Goal: Task Accomplishment & Management: Manage account settings

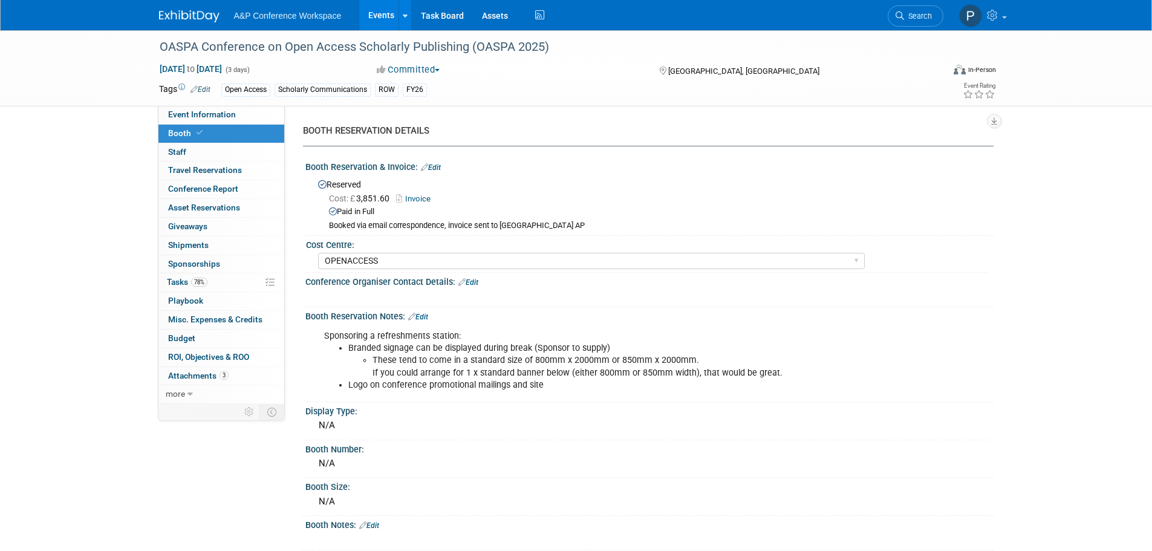
select select "OPENACCESS"
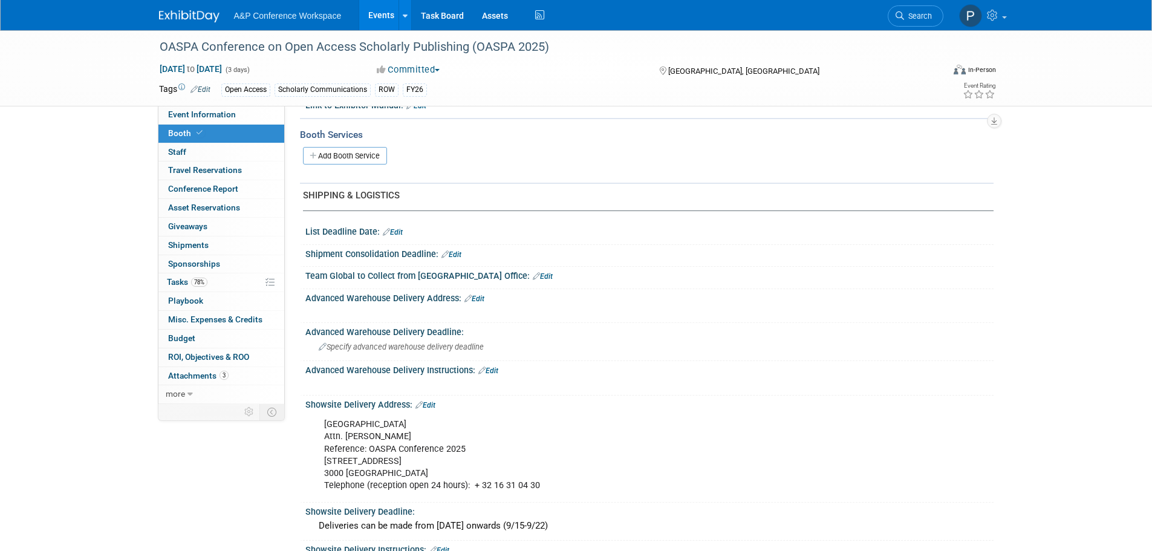
scroll to position [484, 0]
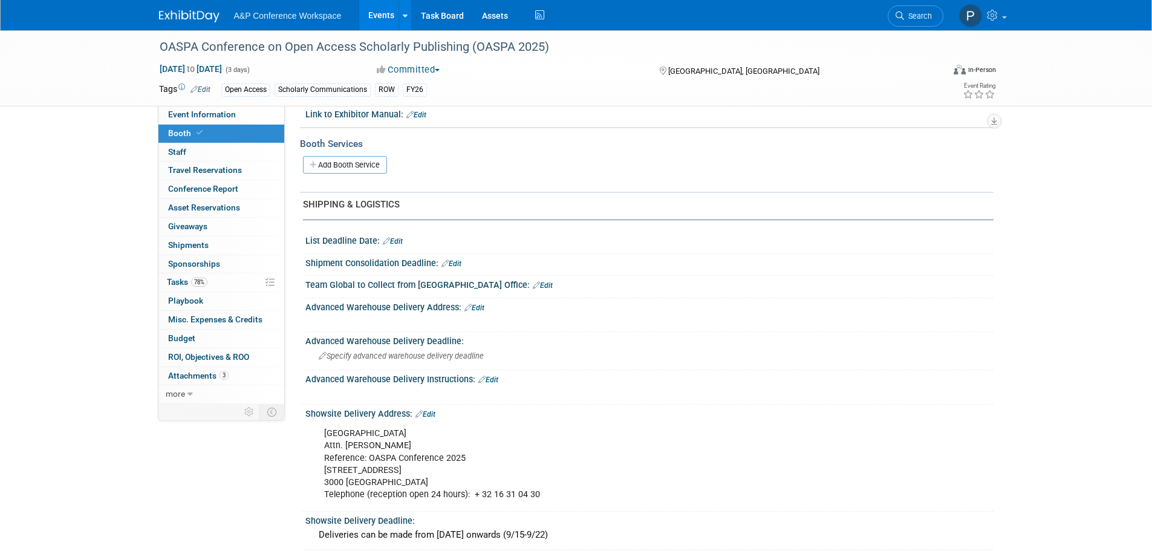
click at [930, 250] on div "List Deadline Date: Edit" at bounding box center [647, 243] width 694 height 22
click at [929, 364] on div "Specify advanced warehouse delivery deadline" at bounding box center [650, 356] width 670 height 19
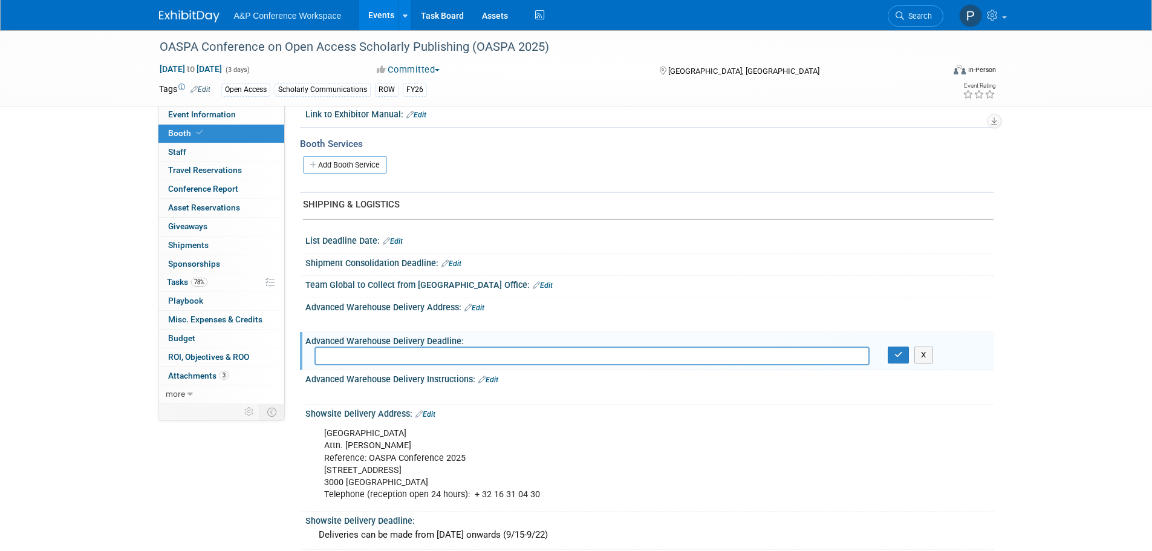
click at [768, 270] on div at bounding box center [650, 269] width 670 height 3
click at [1027, 409] on div "OASPA Conference on Open Access Scholarly Publishing (OASPA 2025) Sep 22, 2025 …" at bounding box center [576, 220] width 1152 height 1349
click at [598, 359] on input "text" at bounding box center [592, 356] width 555 height 19
click at [928, 355] on button "X" at bounding box center [924, 355] width 19 height 17
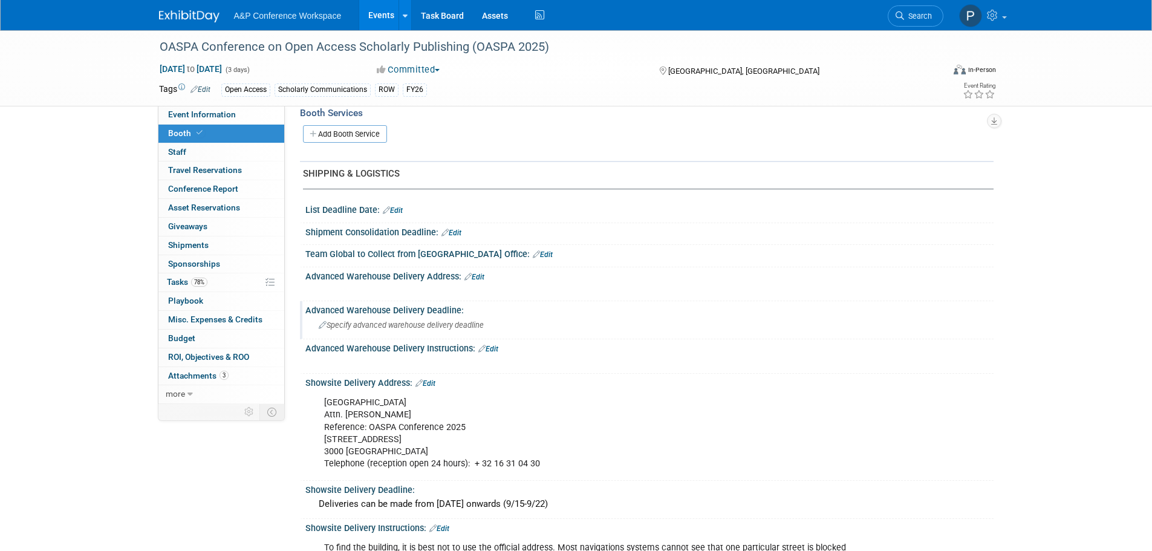
scroll to position [544, 0]
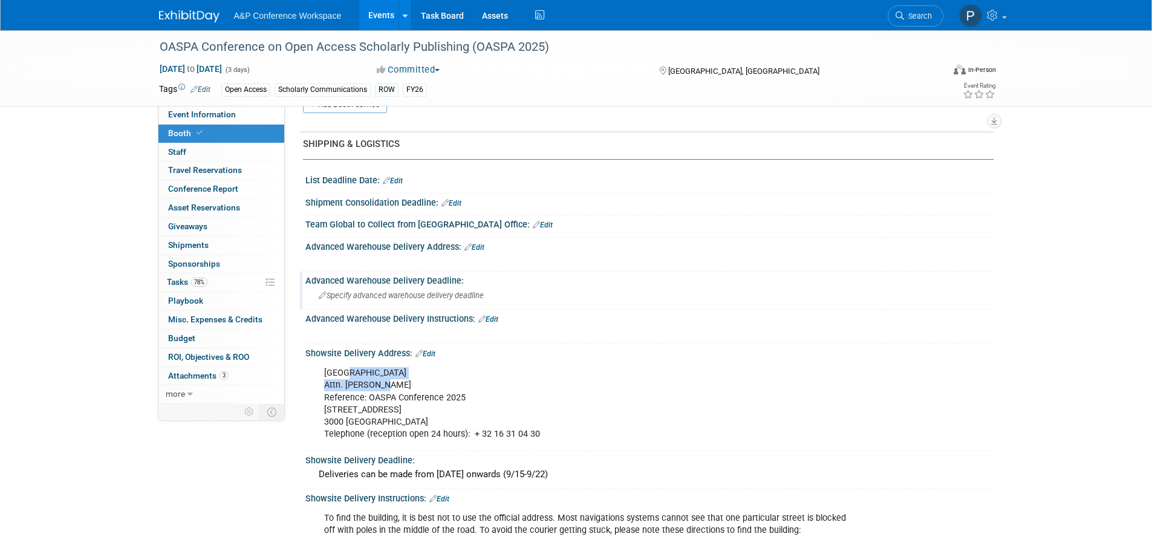
drag, startPoint x: 343, startPoint y: 377, endPoint x: 385, endPoint y: 387, distance: 42.7
click at [385, 387] on div "Irish College Leuven Attn. Wim Truyers Reference: OASPA Conference 2025 Janseni…" at bounding box center [588, 403] width 545 height 85
click at [448, 396] on div "Irish College Leuven Attn. Wim Truyers Reference: OASPA Conference 2025 Janseni…" at bounding box center [588, 403] width 545 height 85
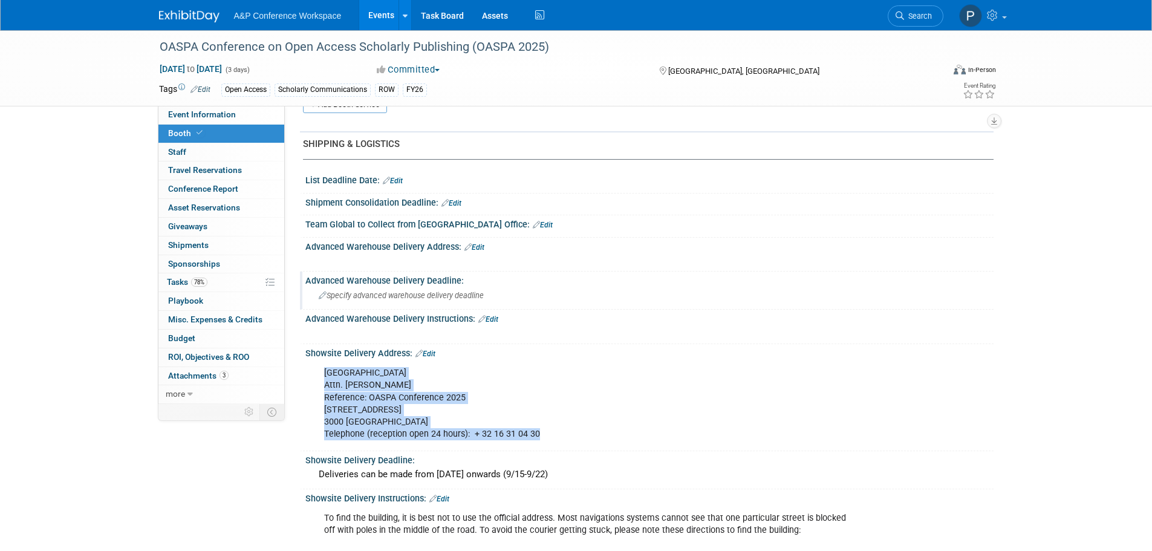
drag, startPoint x: 323, startPoint y: 372, endPoint x: 556, endPoint y: 439, distance: 242.8
click at [556, 439] on div "Irish College Leuven Attn. Wim Truyers Reference: OASPA Conference 2025 Janseni…" at bounding box center [588, 403] width 545 height 85
copy div "Irish College Leuven Attn. Wim Truyers Reference: OASPA Conference 2025 Janseni…"
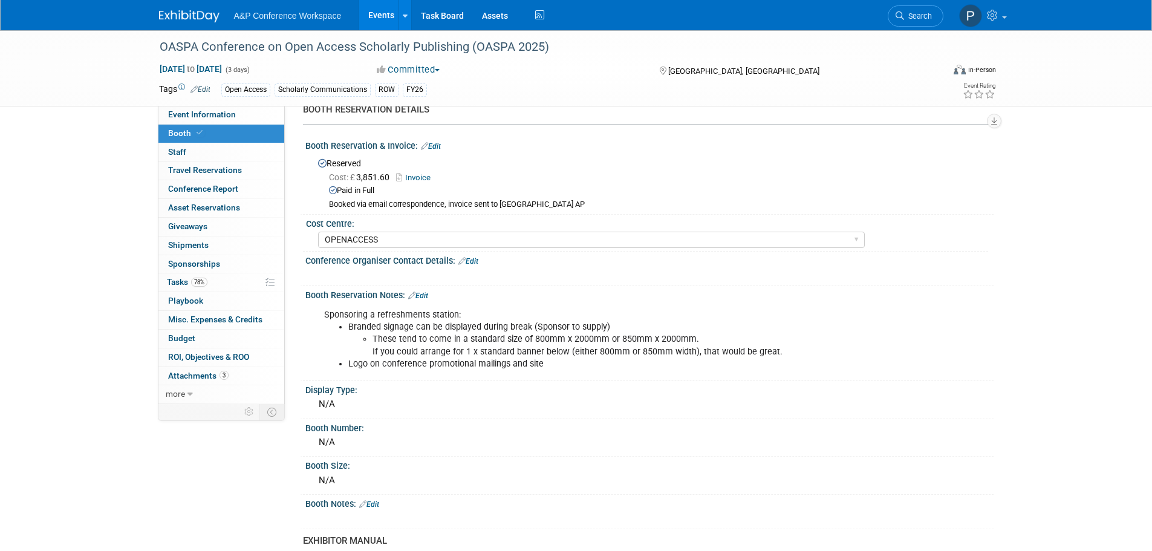
scroll to position [0, 0]
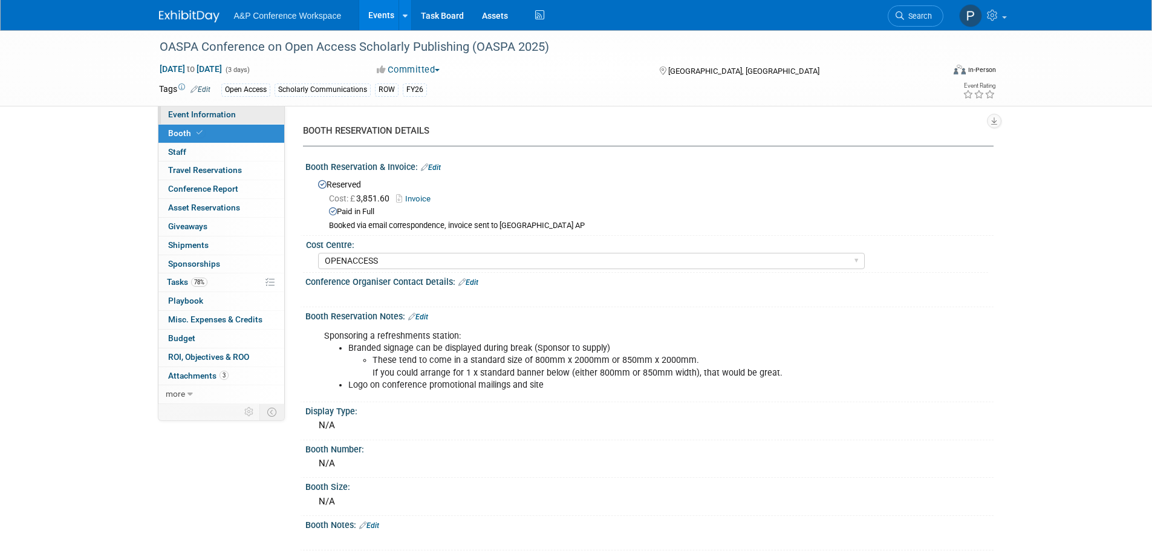
click at [189, 123] on link "Event Information" at bounding box center [221, 115] width 126 height 18
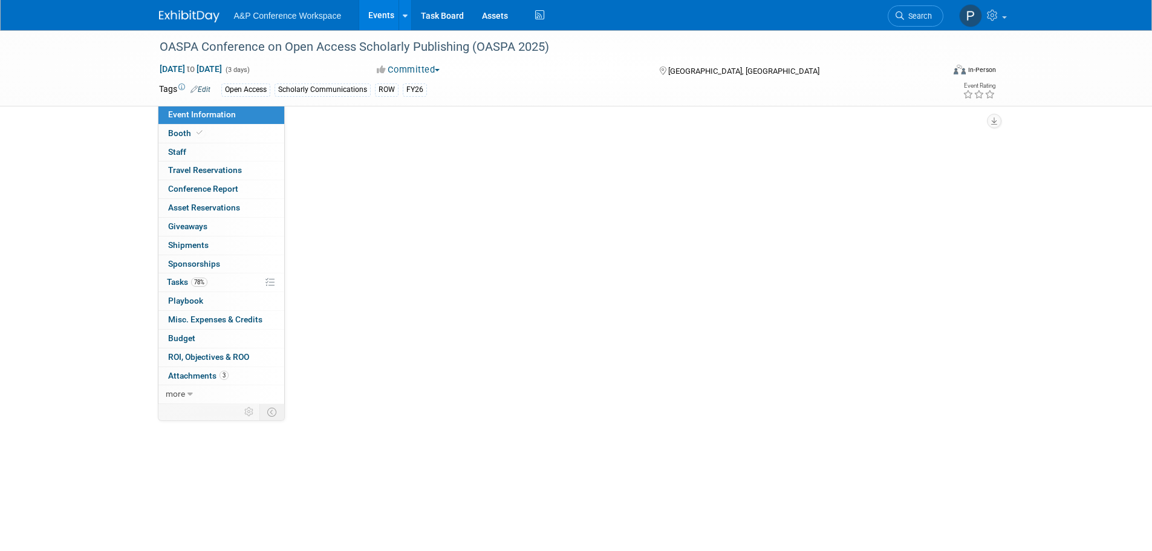
select select "Annual"
select select "Level 3"
select select "Sponsorship"
select select "Scholarly Communications"
select select "Open Access"
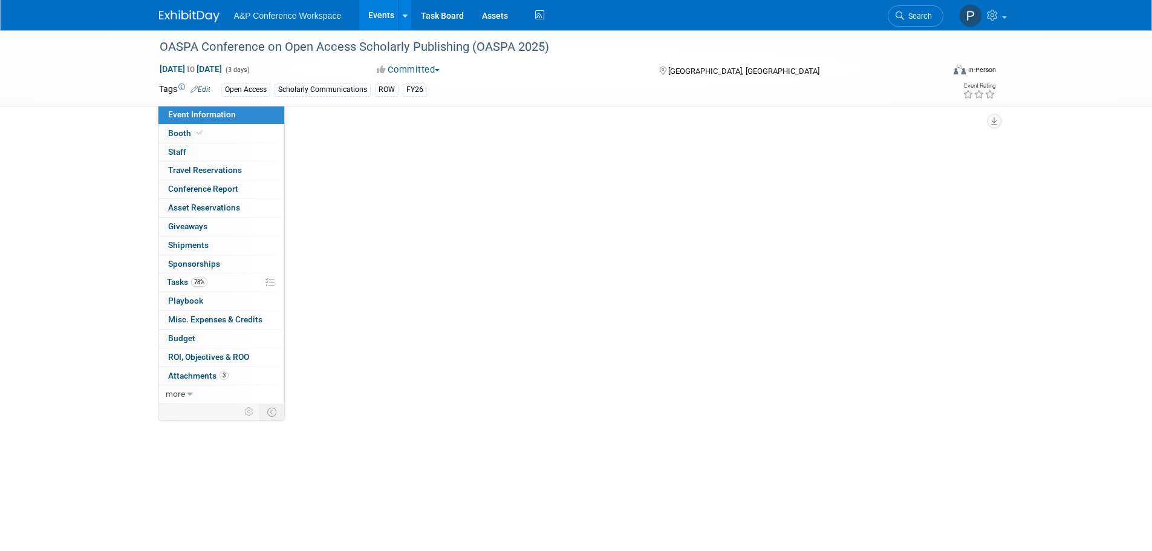
select select "[PERSON_NAME]"
select select "Open Access Awareness​"
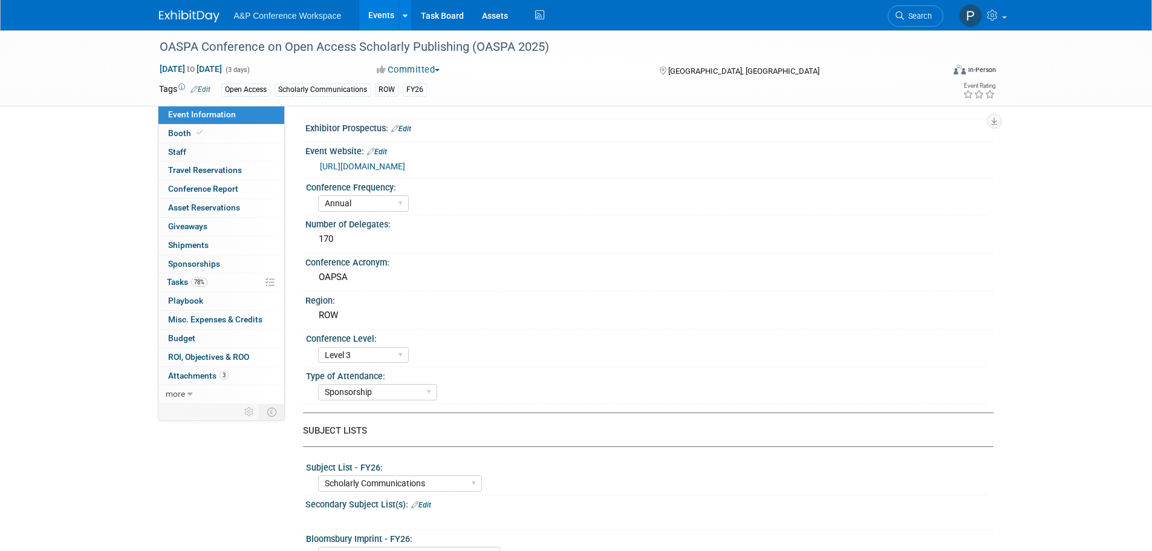
scroll to position [60, 0]
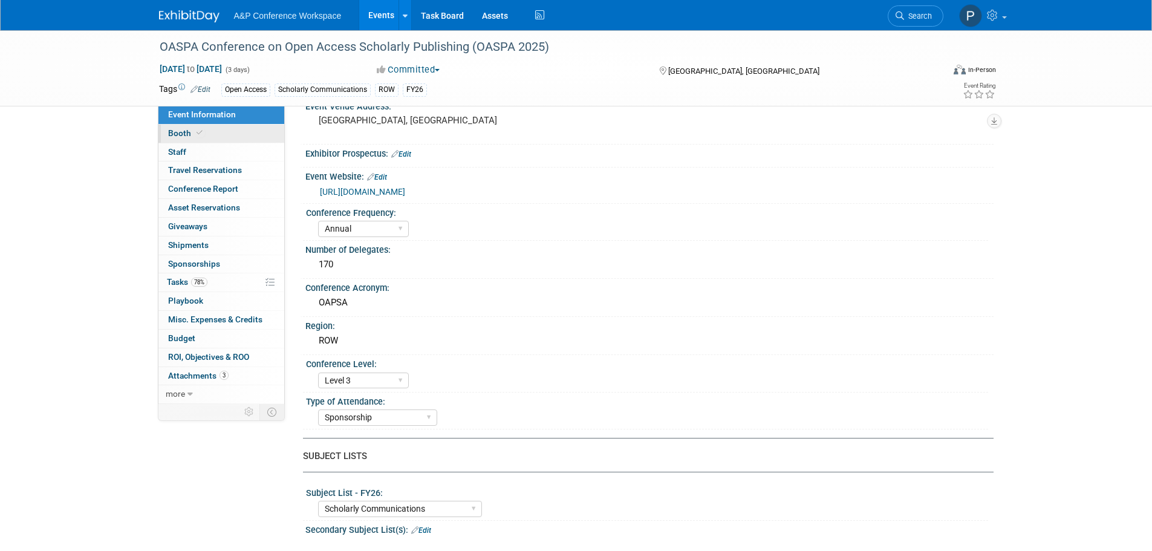
click at [188, 134] on span "Booth" at bounding box center [186, 133] width 37 height 10
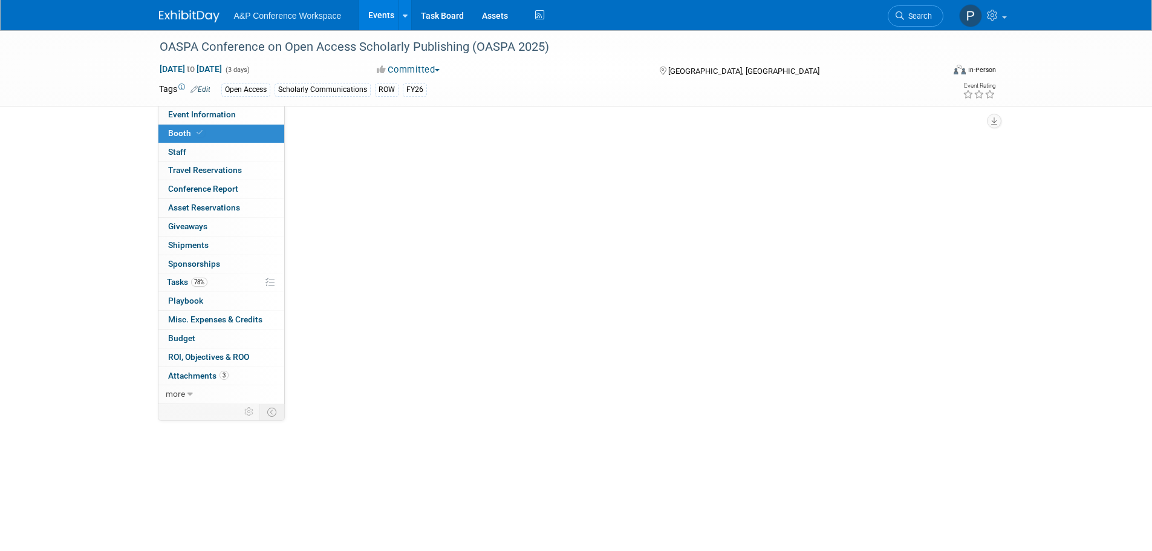
scroll to position [0, 0]
select select "OPENACCESS"
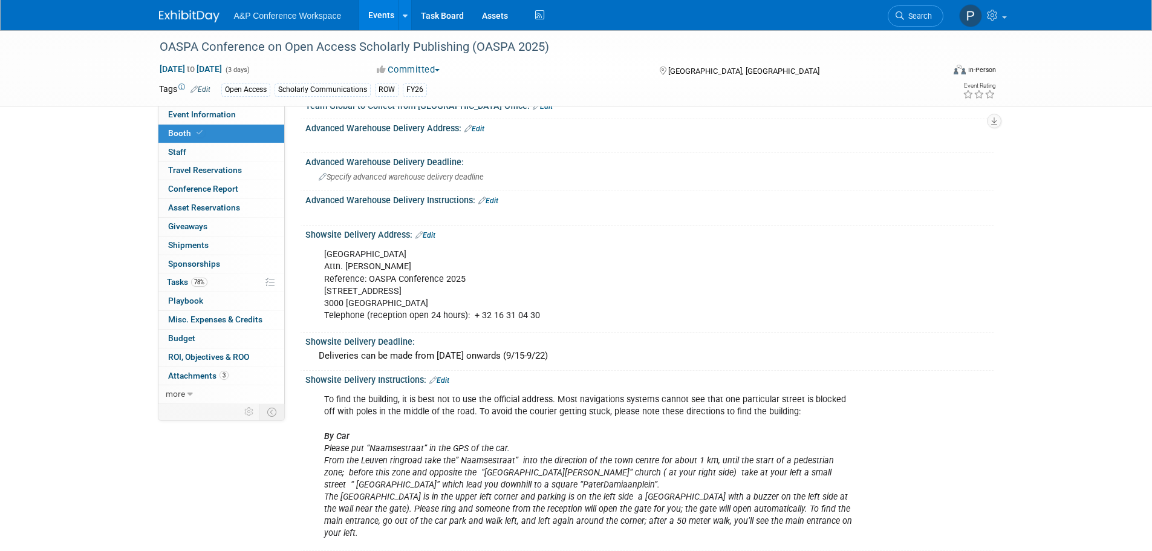
scroll to position [665, 0]
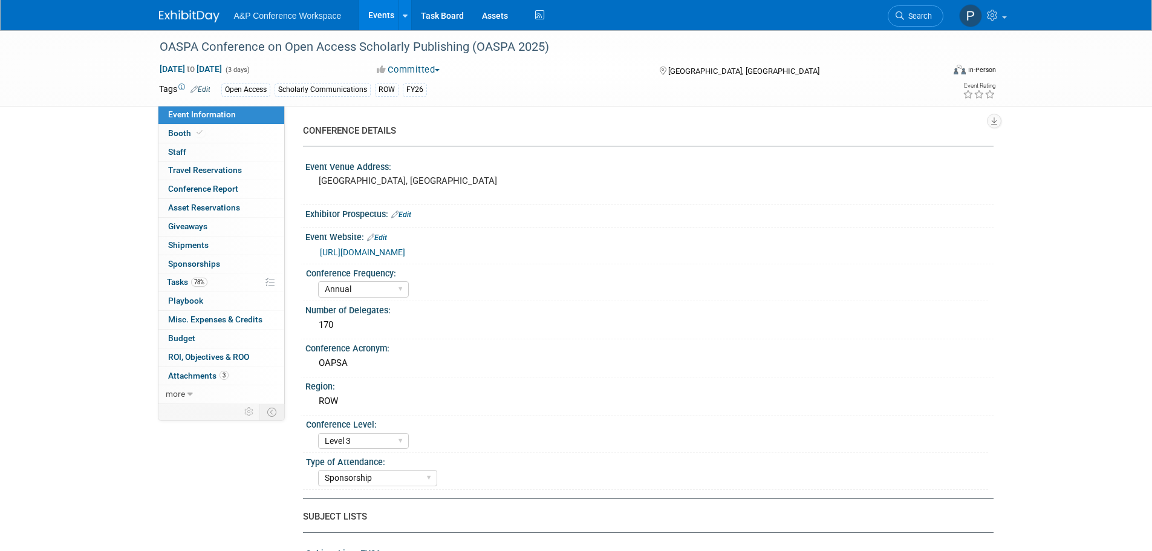
select select "Annual"
select select "Level 3"
select select "Sponsorship"
select select "Scholarly Communications"
select select "Open Access"
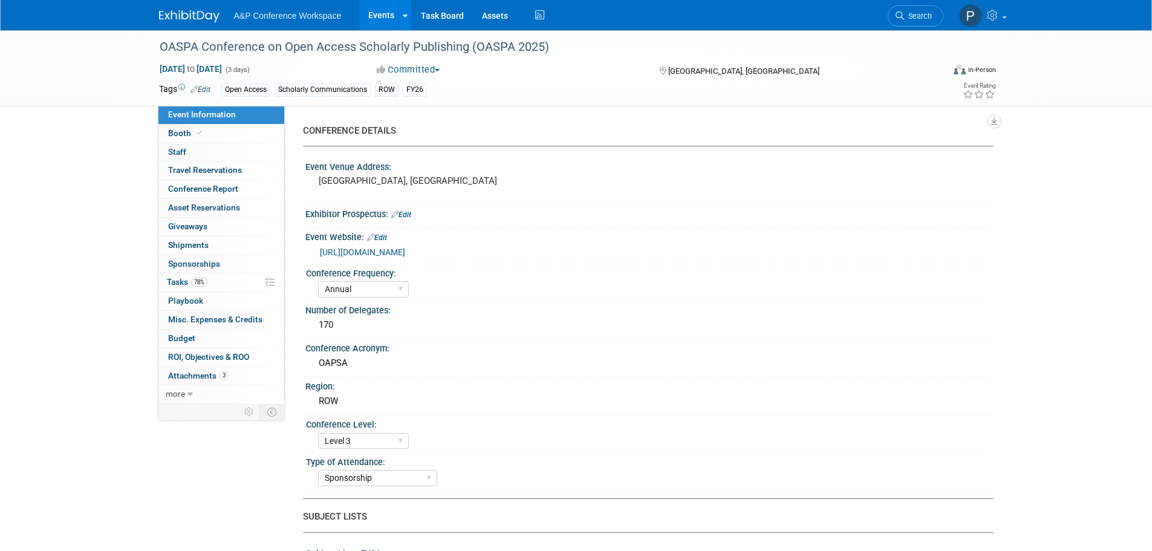
select select "[PERSON_NAME]"
select select "Open Access Awareness​"
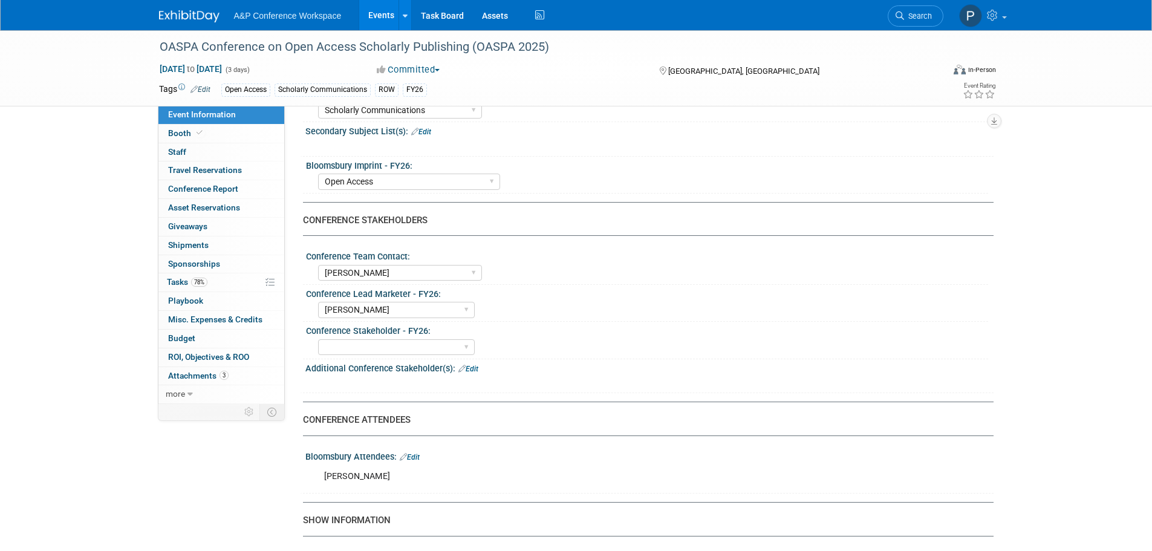
scroll to position [423, 0]
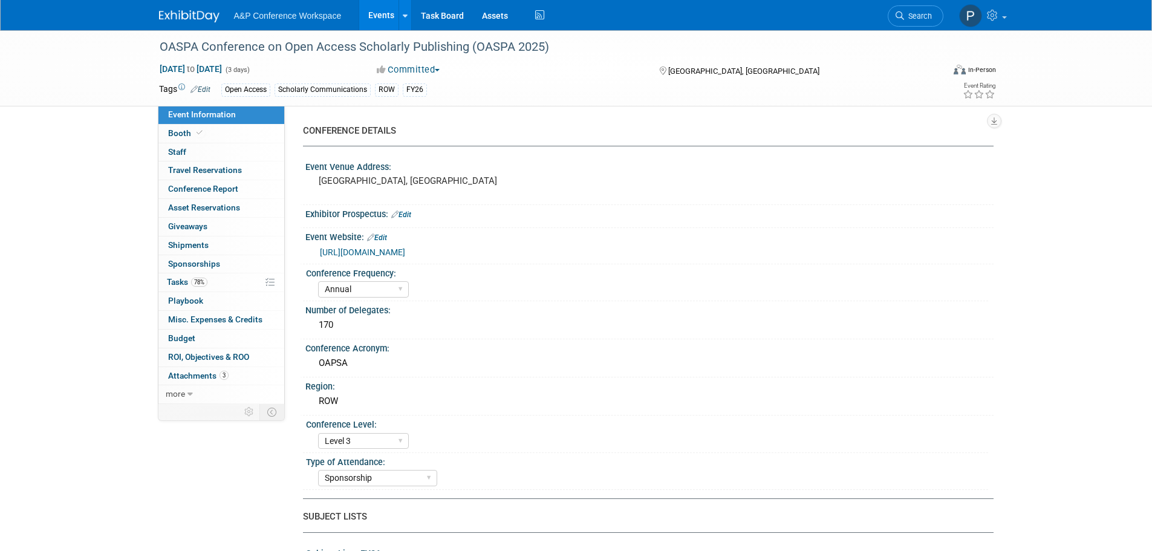
select select "Annual"
select select "Level 3"
select select "Sponsorship"
select select "Scholarly Communications"
select select "Open Access"
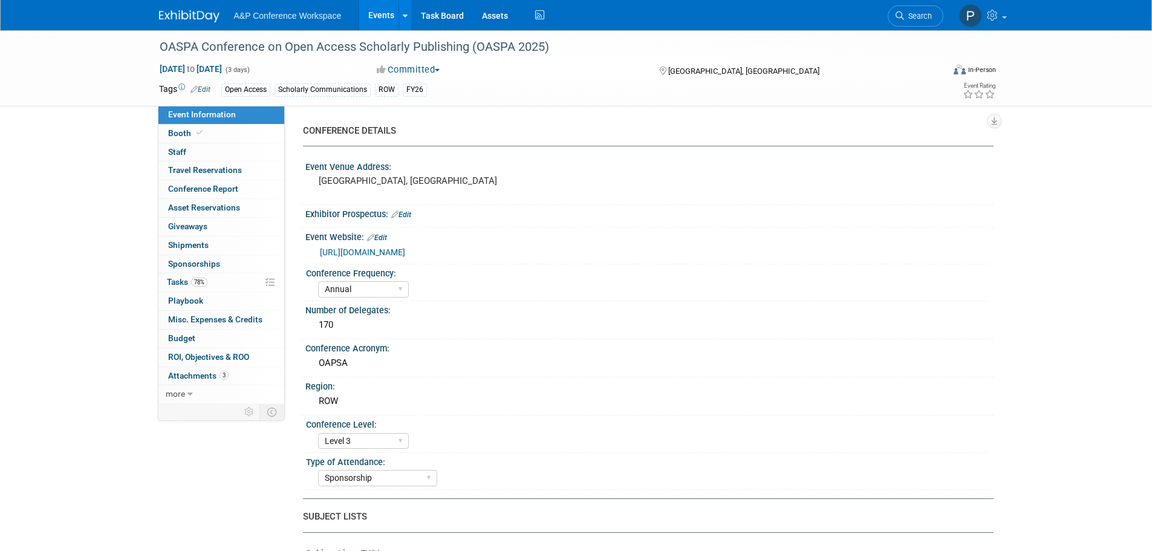
select select "[PERSON_NAME]"
select select "Open Access Awareness​"
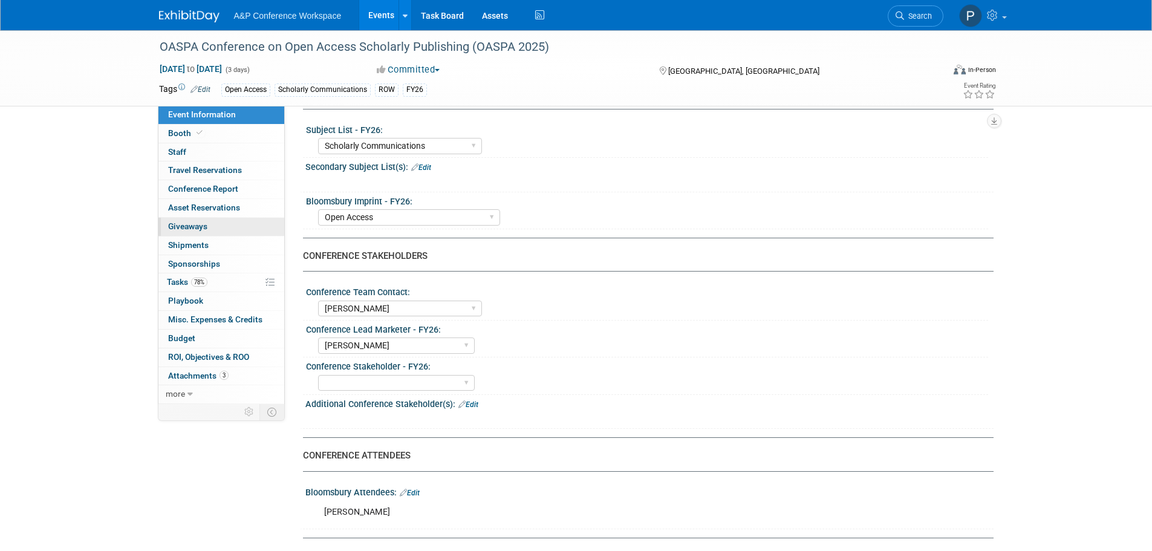
drag, startPoint x: 192, startPoint y: 282, endPoint x: 237, endPoint y: 227, distance: 71.3
click at [192, 282] on span "78%" at bounding box center [199, 282] width 16 height 9
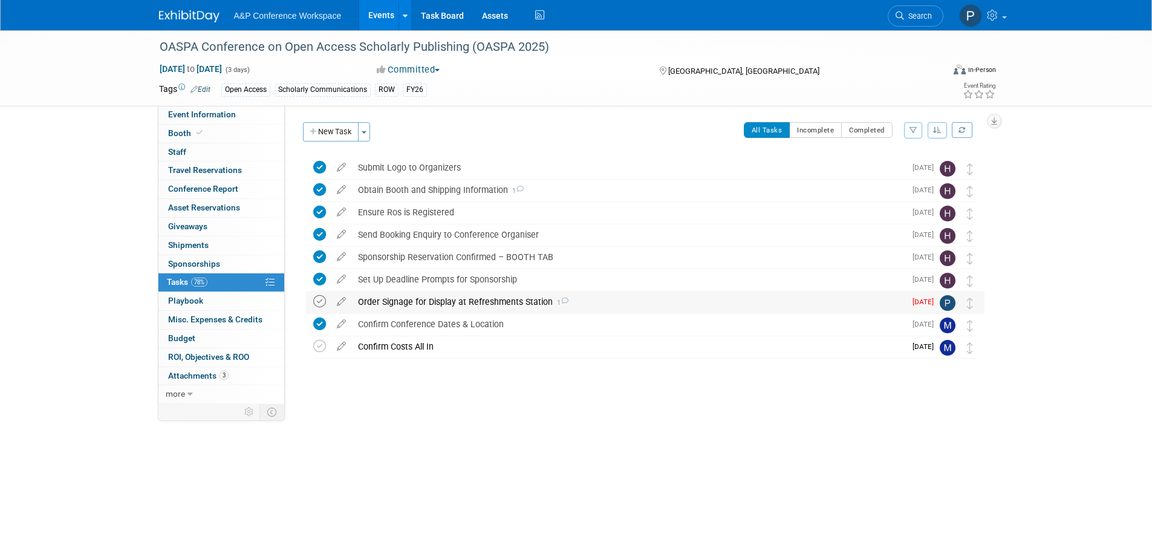
click at [319, 302] on icon at bounding box center [319, 301] width 13 height 13
